Goal: Navigation & Orientation: Find specific page/section

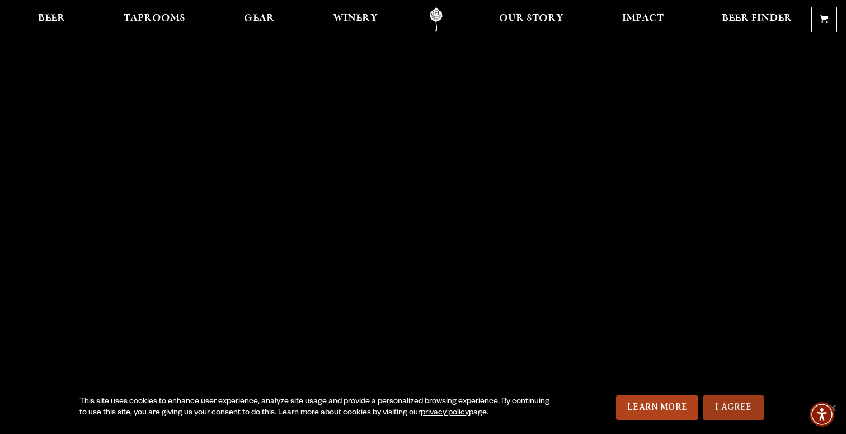
click at [726, 406] on link "I Agree" at bounding box center [734, 407] width 62 height 25
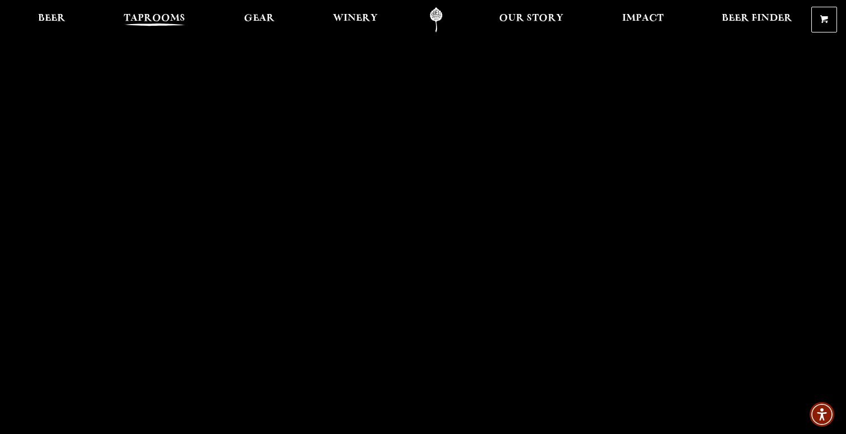
click at [147, 14] on span "Taprooms" at bounding box center [155, 18] width 62 height 9
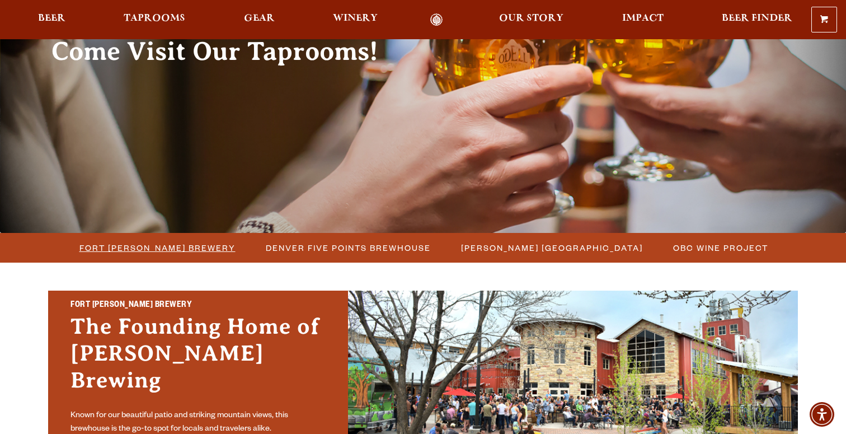
scroll to position [138, 0]
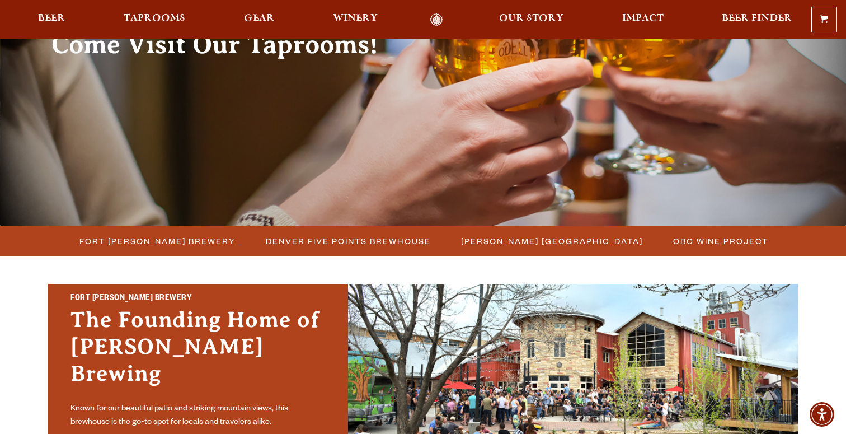
click at [156, 246] on span "Fort [PERSON_NAME] Brewery" at bounding box center [157, 241] width 156 height 16
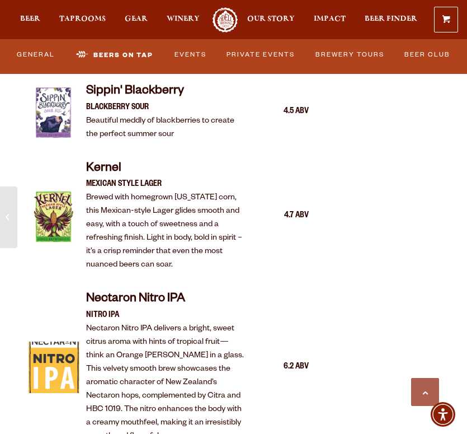
scroll to position [2090, 0]
